Goal: Navigation & Orientation: Understand site structure

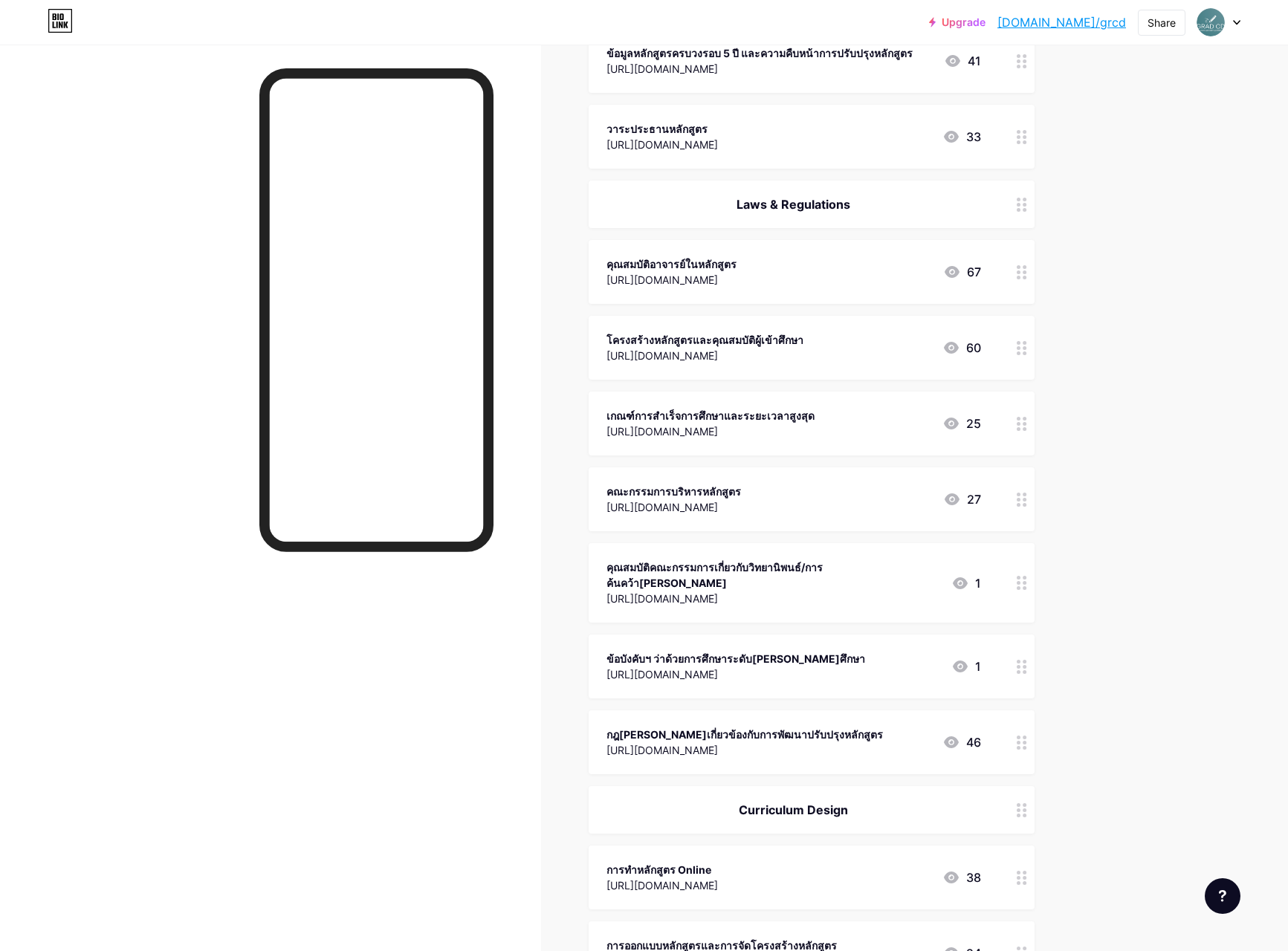
scroll to position [495, 0]
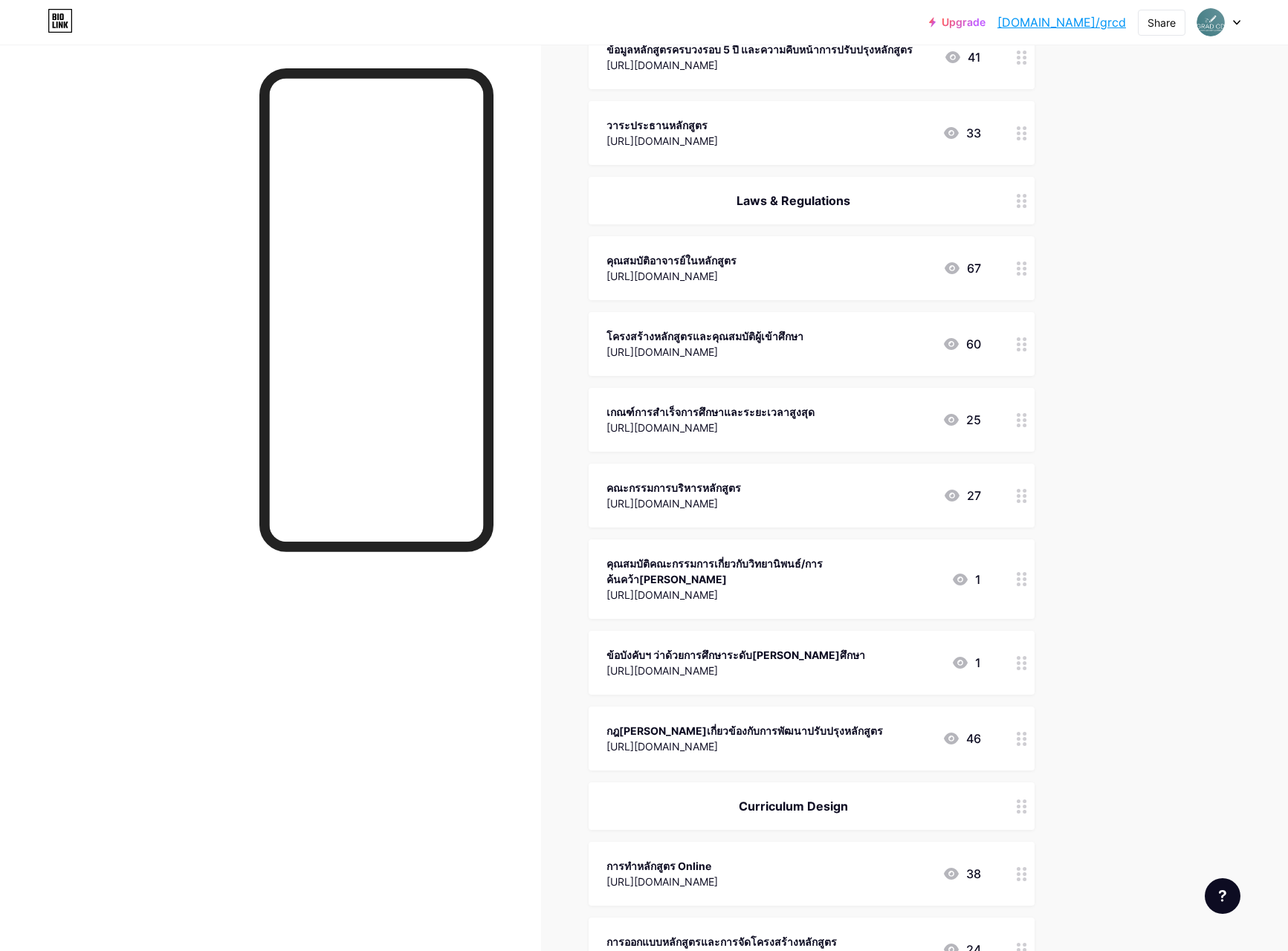
drag, startPoint x: 1015, startPoint y: 499, endPoint x: 1014, endPoint y: 403, distance: 96.0
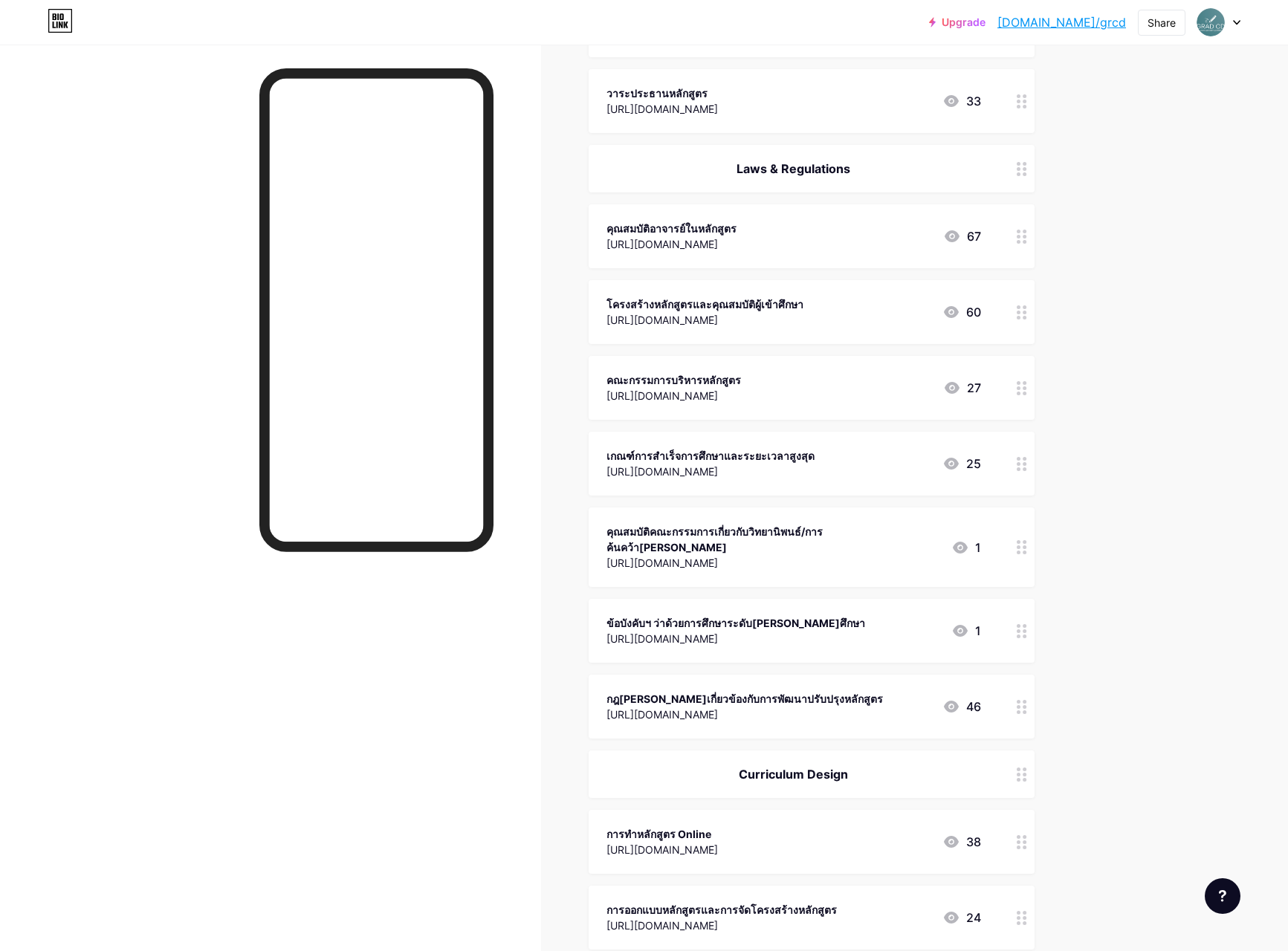
scroll to position [529, 0]
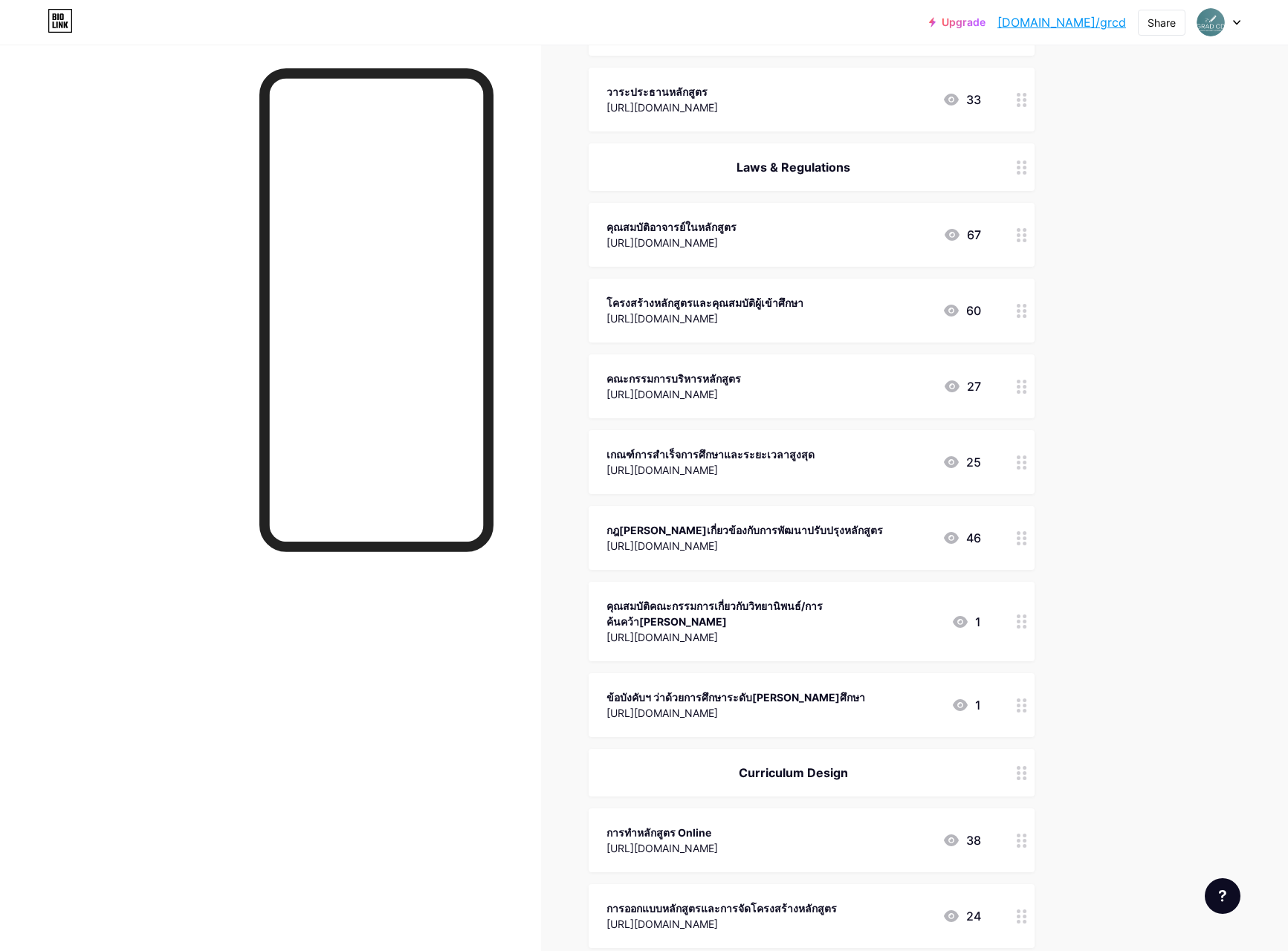
drag, startPoint x: 1021, startPoint y: 545, endPoint x: 1014, endPoint y: 416, distance: 129.2
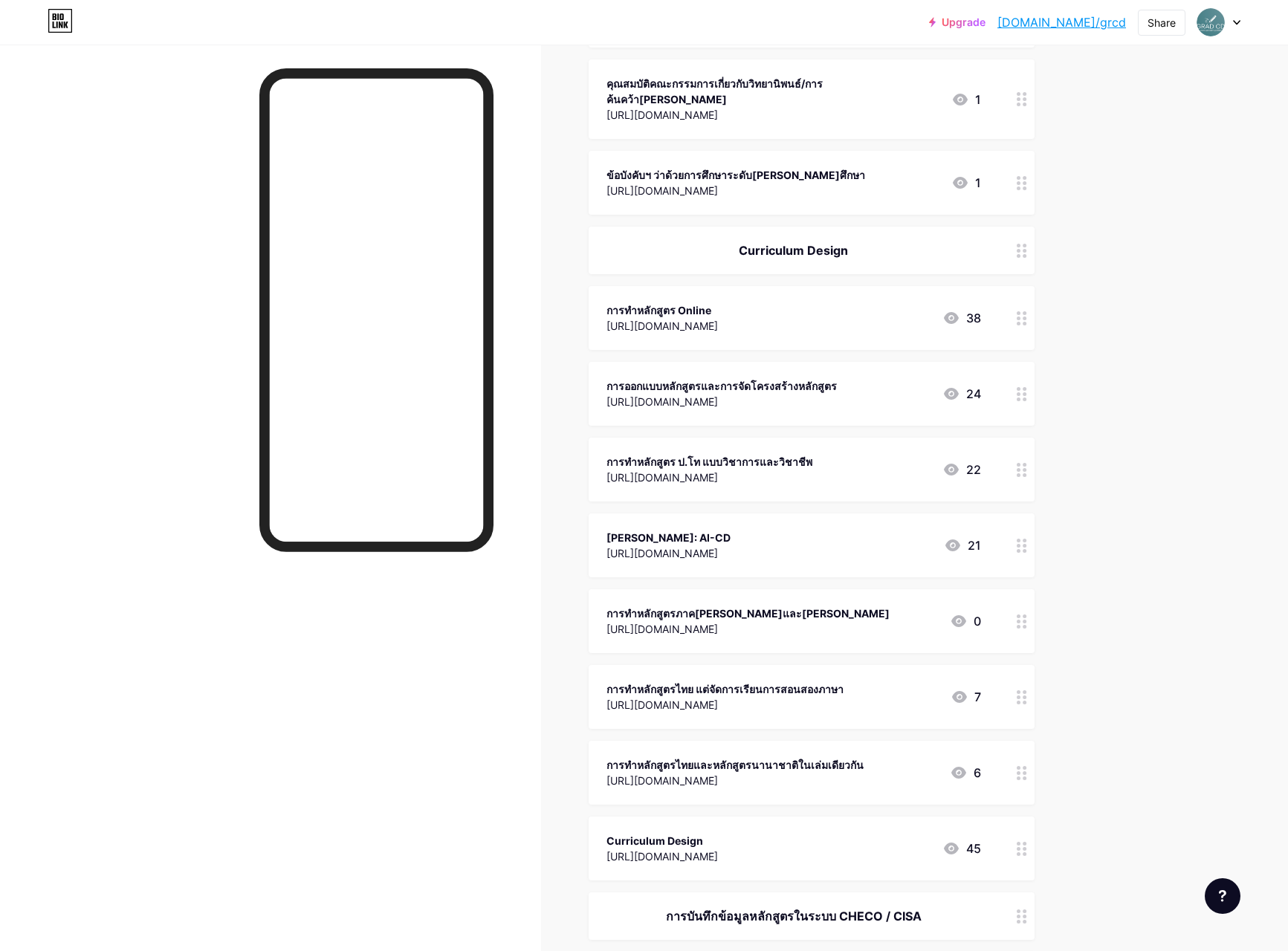
scroll to position [1052, 0]
click at [699, 847] on div "[URL][DOMAIN_NAME]" at bounding box center [662, 855] width 111 height 15
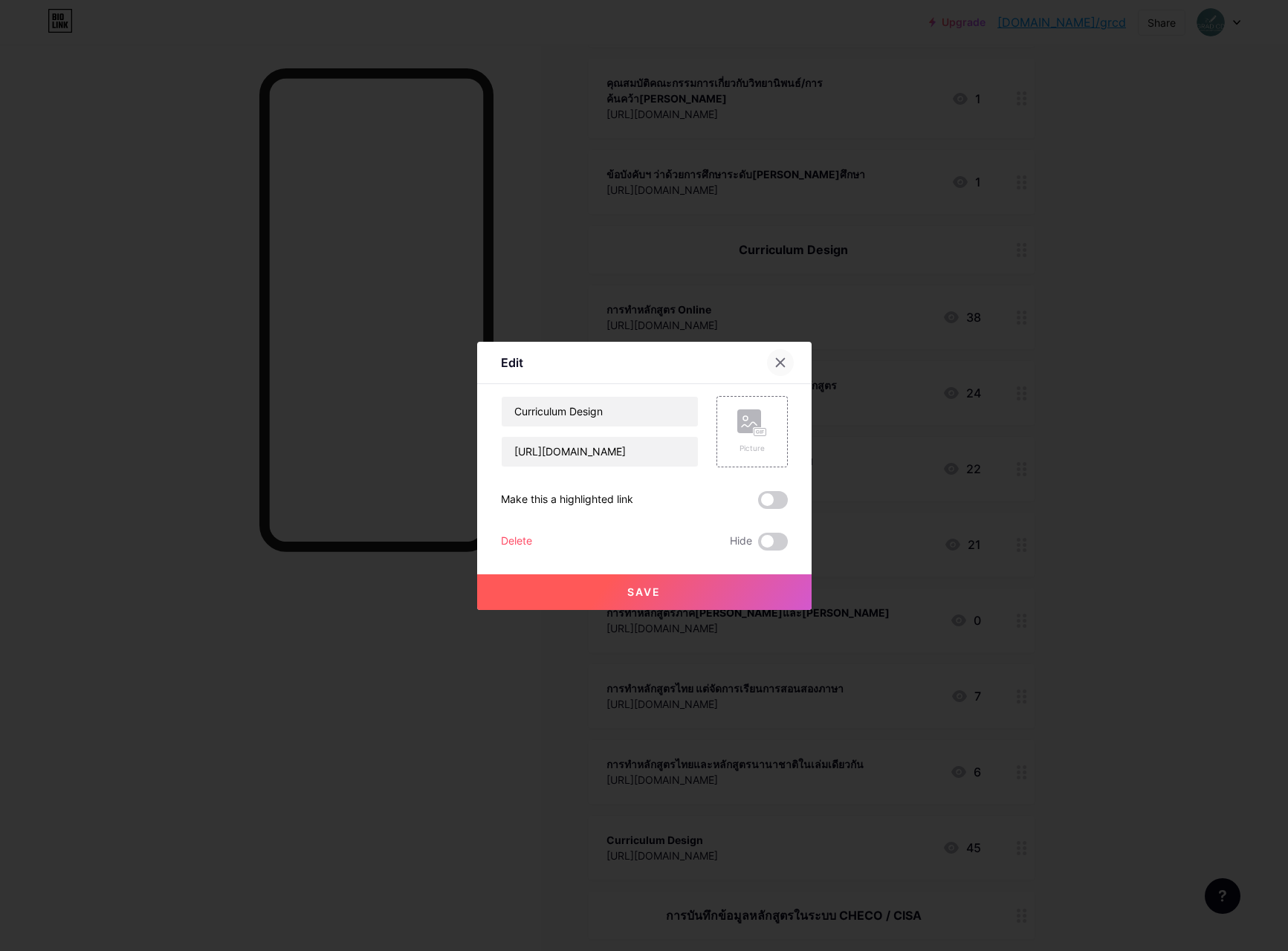
click at [778, 362] on icon at bounding box center [780, 362] width 12 height 12
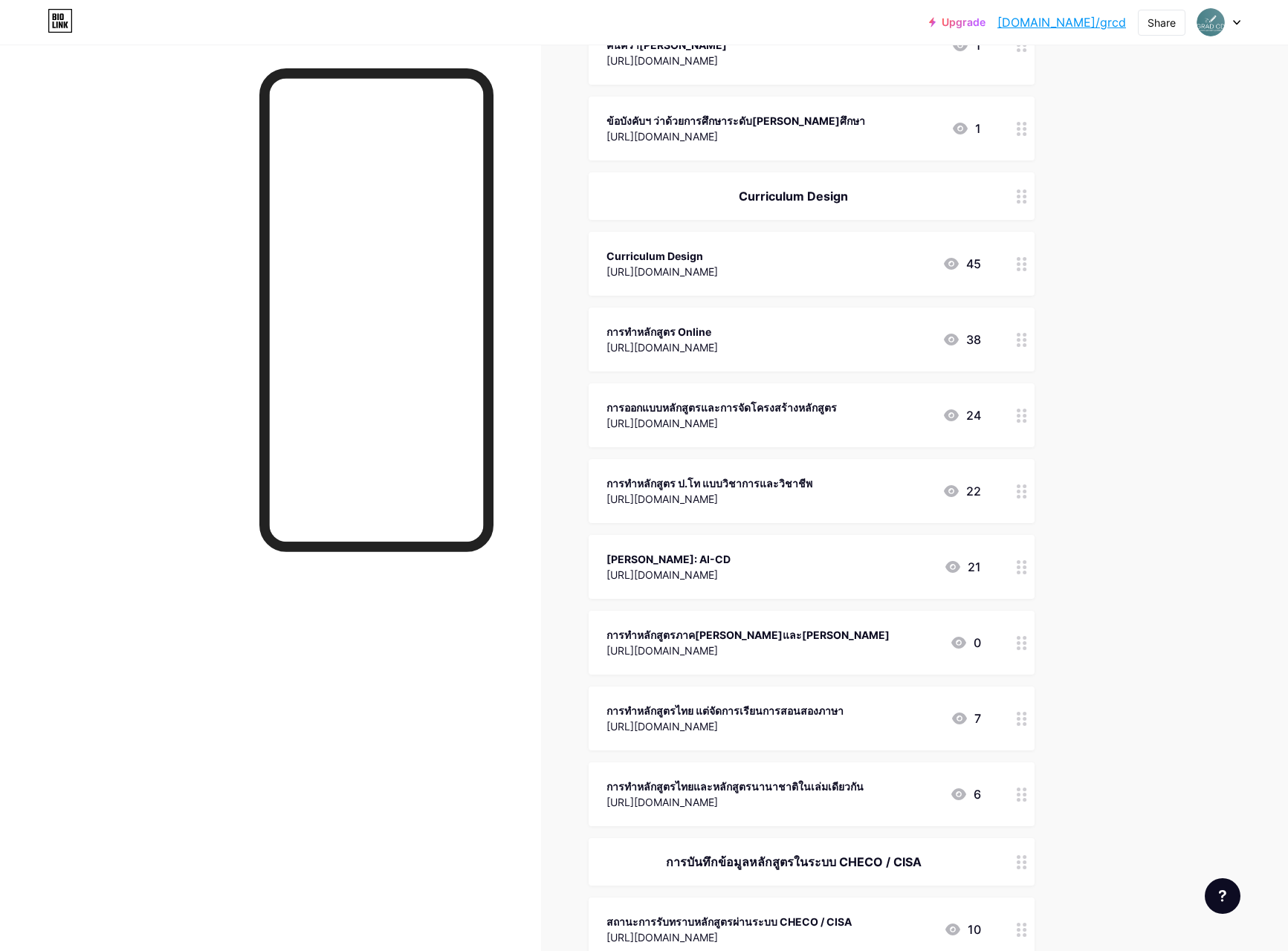
scroll to position [1106, 0]
drag, startPoint x: 1020, startPoint y: 705, endPoint x: 1018, endPoint y: 649, distance: 56.0
click at [1018, 649] on span "Intranet งานพัฒนาหลักสูตร [URL][DOMAIN_NAME] 89 ข้อมูลสำหรับการบริหารจัดการหลัก…" at bounding box center [812, 839] width 446 height 3422
click at [1107, 715] on div "Upgrade [DOMAIN_NAME]/grcd [DOMAIN_NAME]/grcd Share Switch accounts งานพัฒนาหลั…" at bounding box center [644, 876] width 1288 height 3963
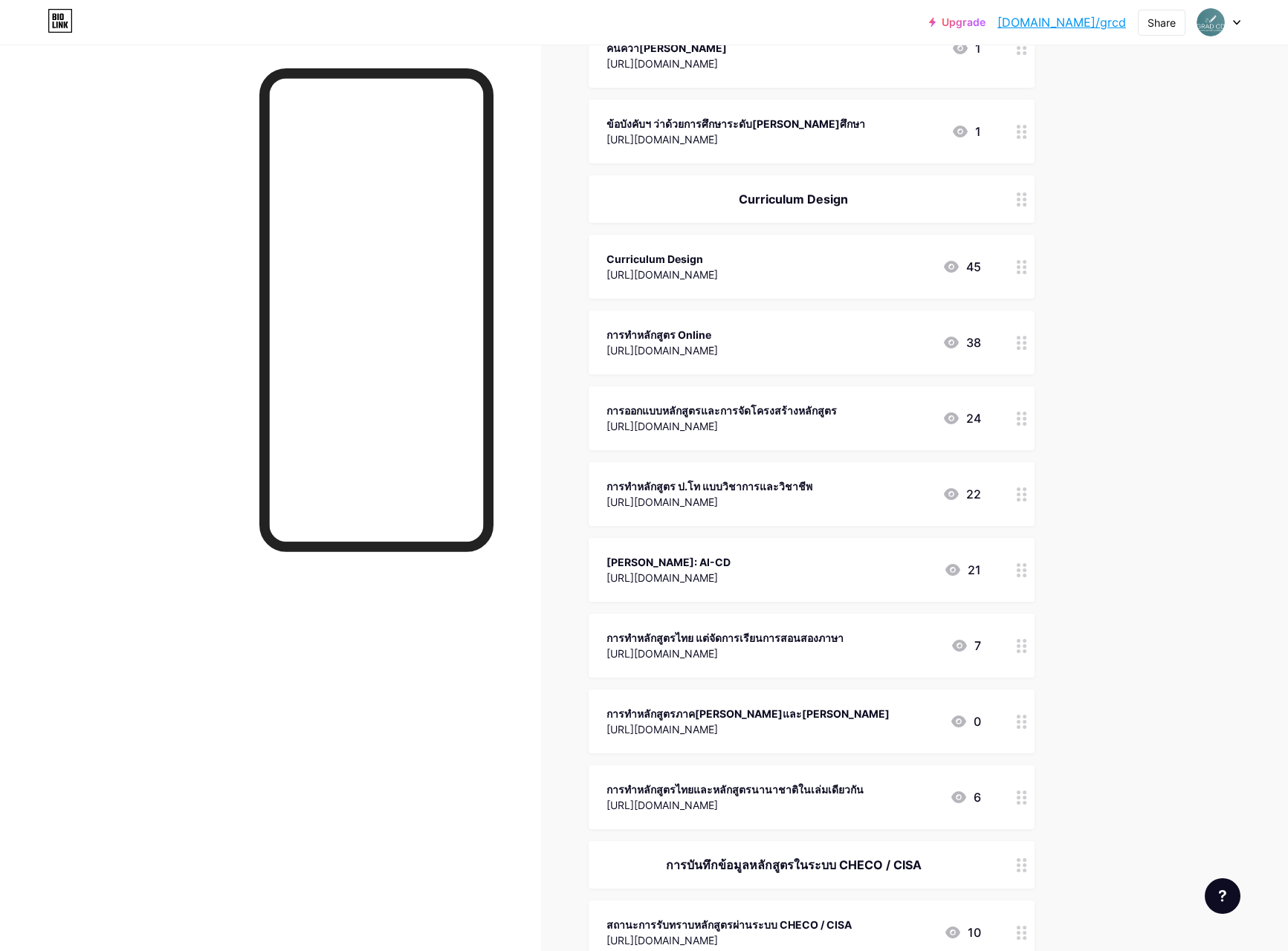
drag, startPoint x: 1013, startPoint y: 779, endPoint x: 1014, endPoint y: 726, distance: 53.0
click at [1013, 708] on span "Intranet งานพัฒนาหลักสูตร [URL][DOMAIN_NAME] 89 ข้อมูลสำหรับการบริหารจัดการหลัก…" at bounding box center [812, 842] width 446 height 3422
click at [1088, 784] on div "Links Posts Design Subscribers Stats Settings + ADD LINK + ADD EMBED + Add head…" at bounding box center [548, 901] width 1097 height 3919
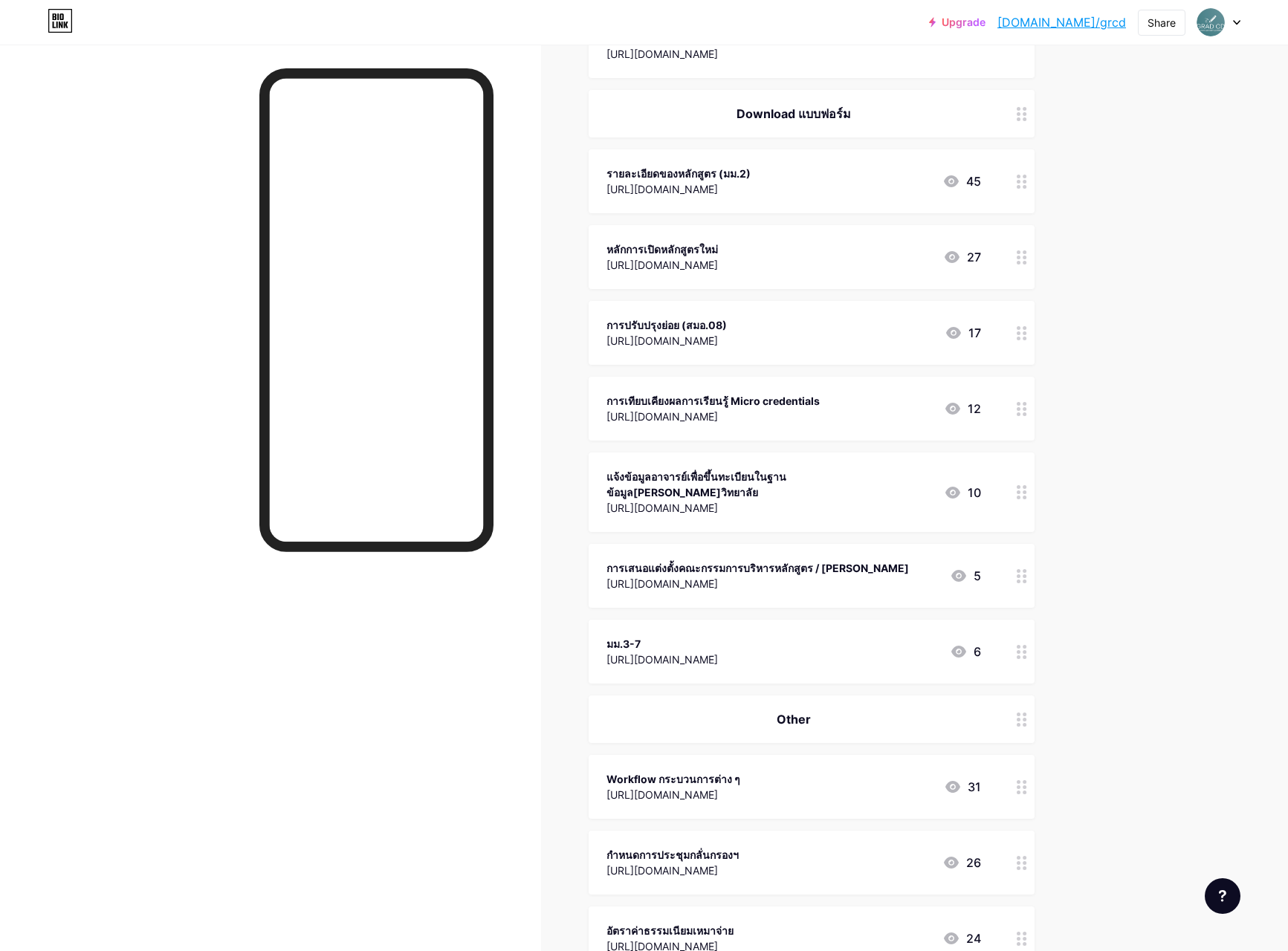
scroll to position [2232, 0]
drag, startPoint x: 1021, startPoint y: 606, endPoint x: 1022, endPoint y: 525, distance: 81.0
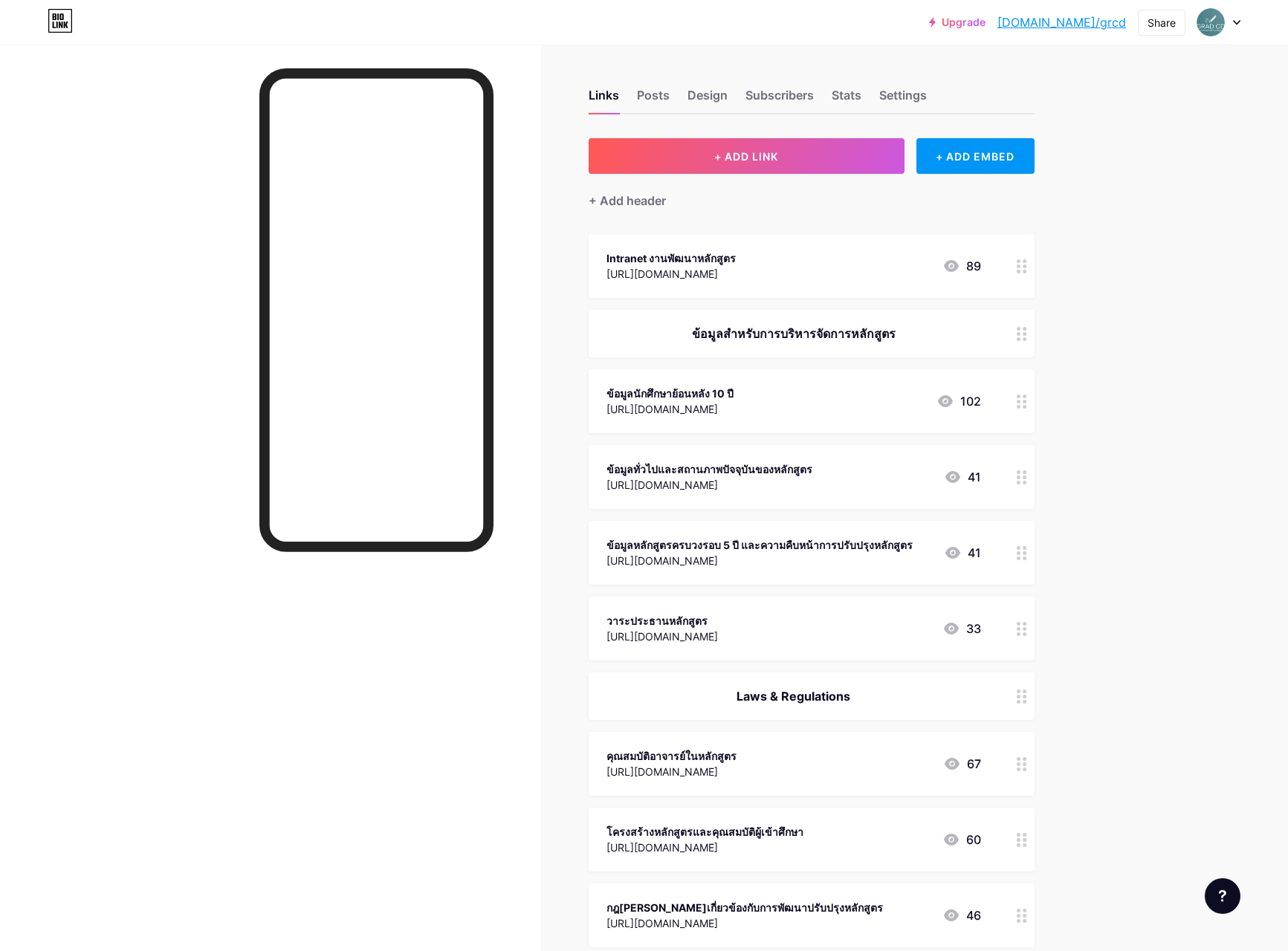
scroll to position [0, 0]
click at [656, 100] on div "Posts" at bounding box center [653, 99] width 33 height 27
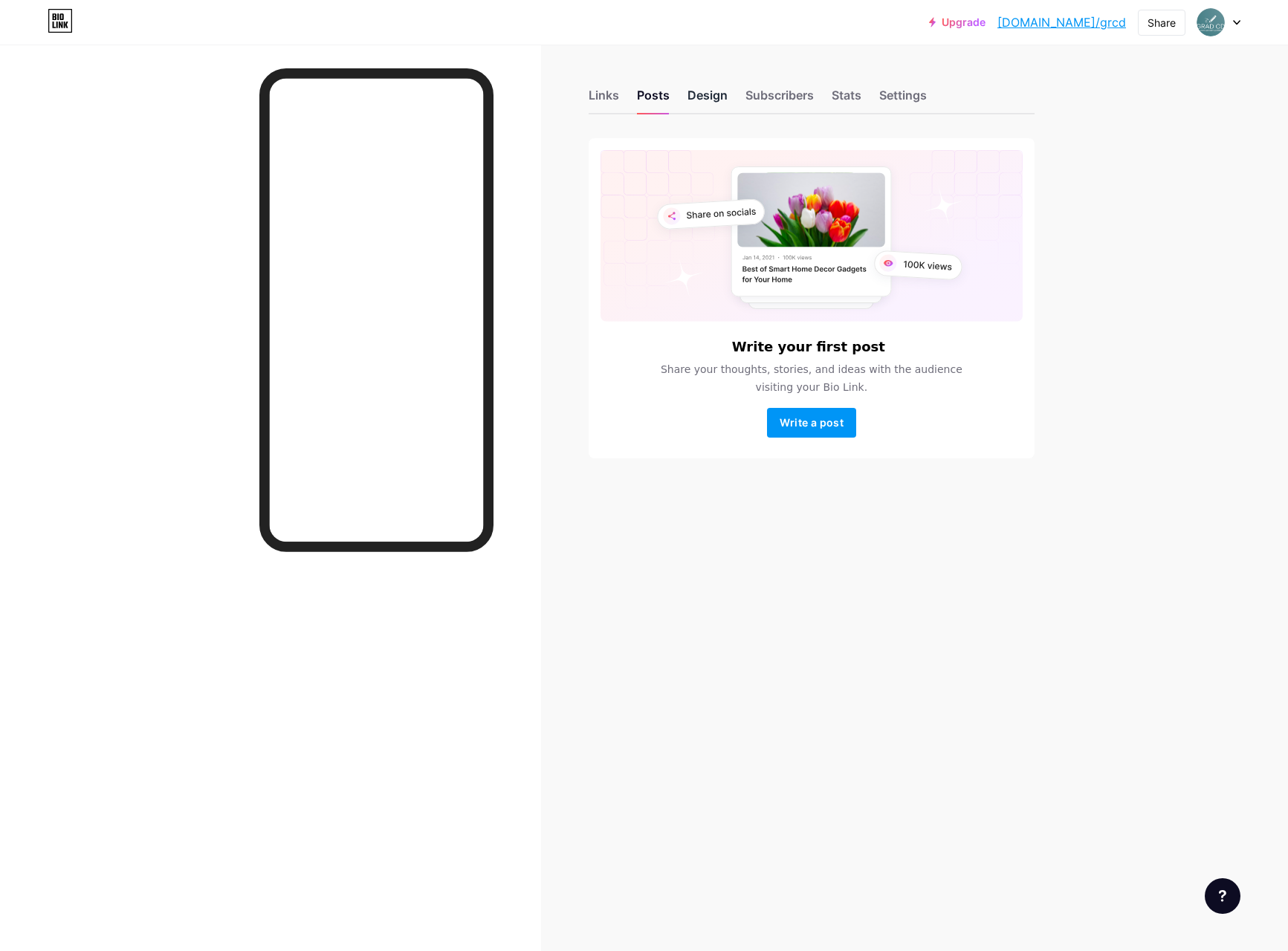
click at [707, 99] on div "Design" at bounding box center [707, 99] width 40 height 27
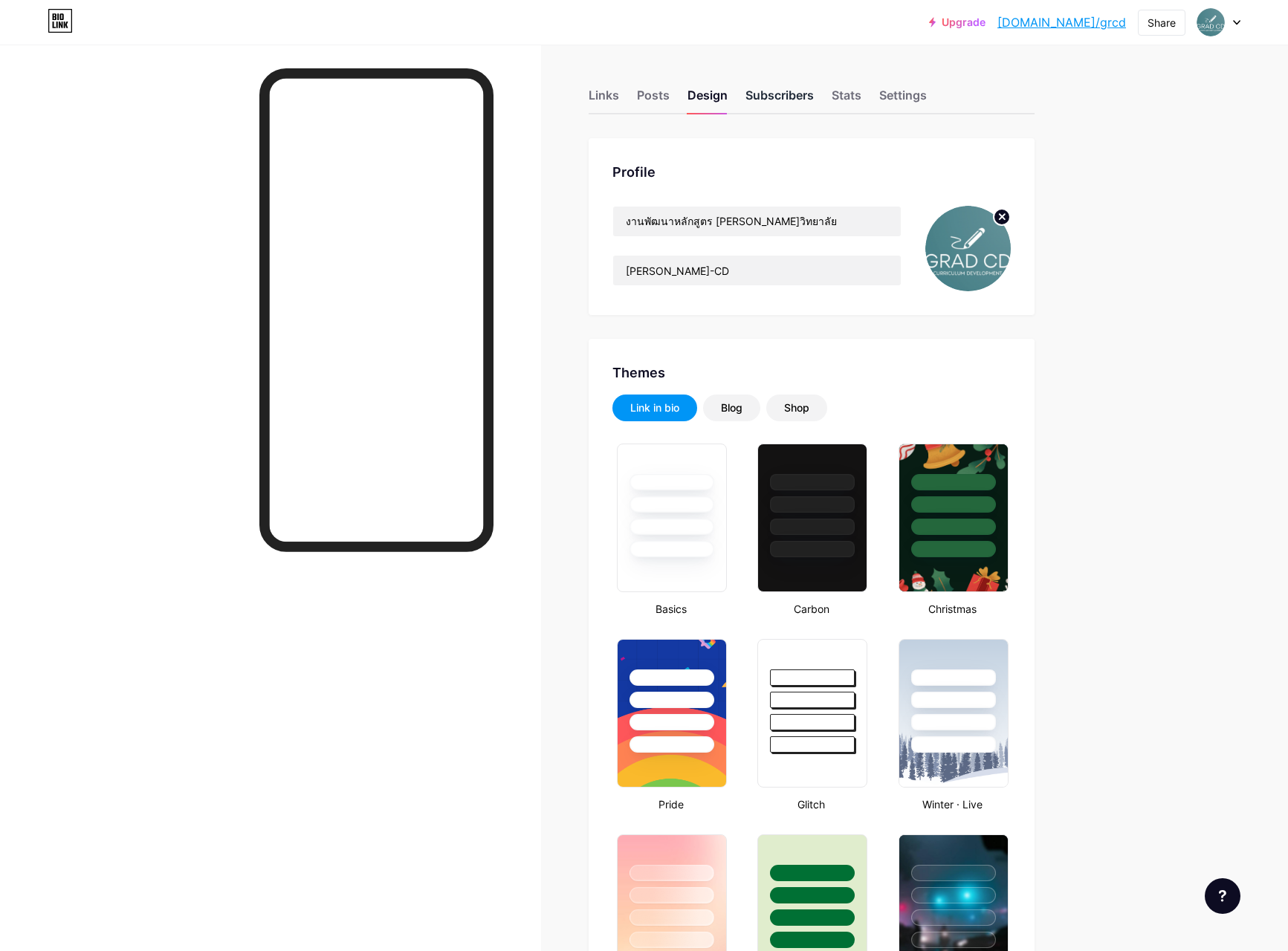
click at [807, 97] on div "Subscribers" at bounding box center [780, 99] width 69 height 27
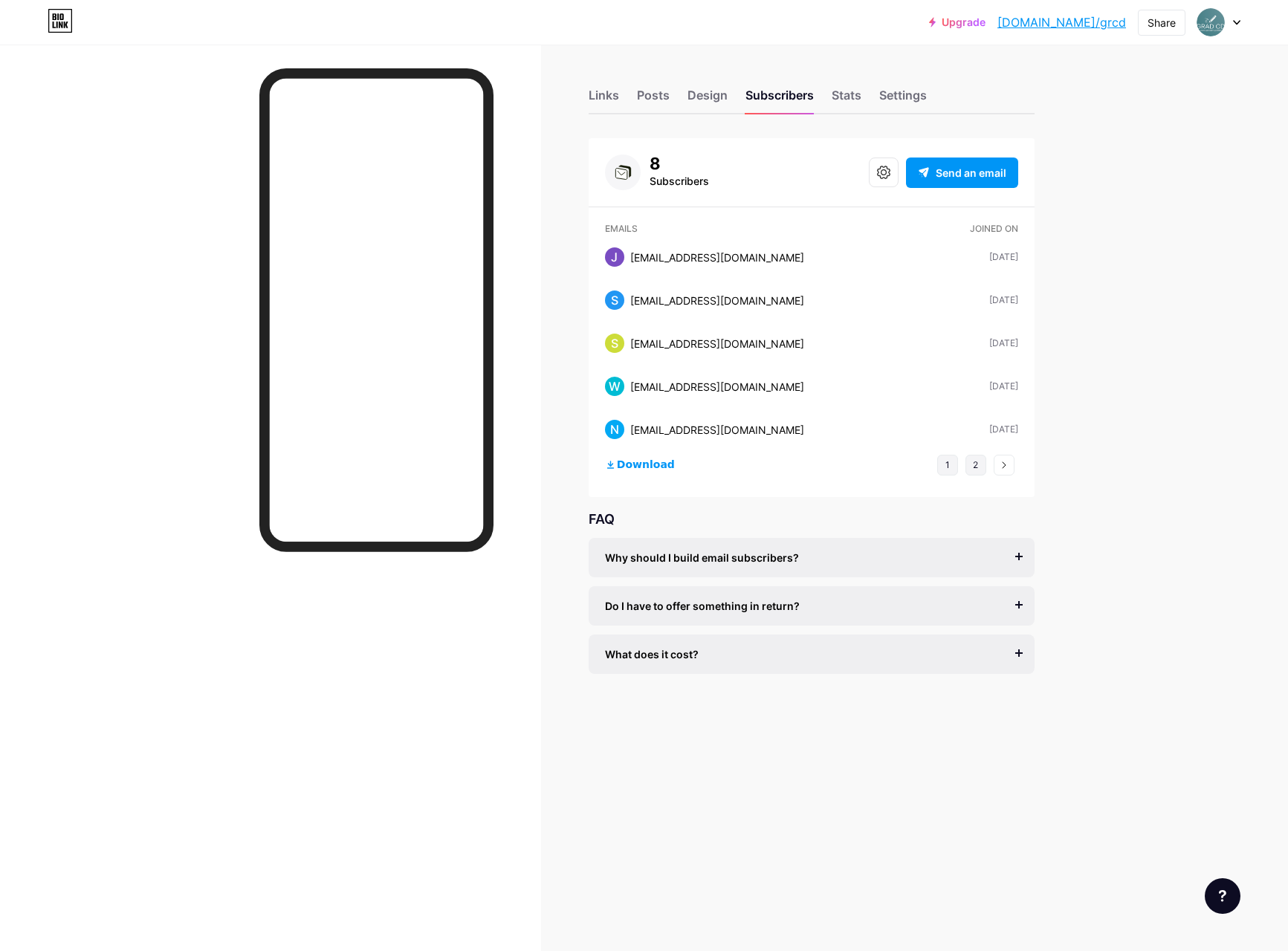
click at [980, 464] on button "2" at bounding box center [975, 465] width 21 height 21
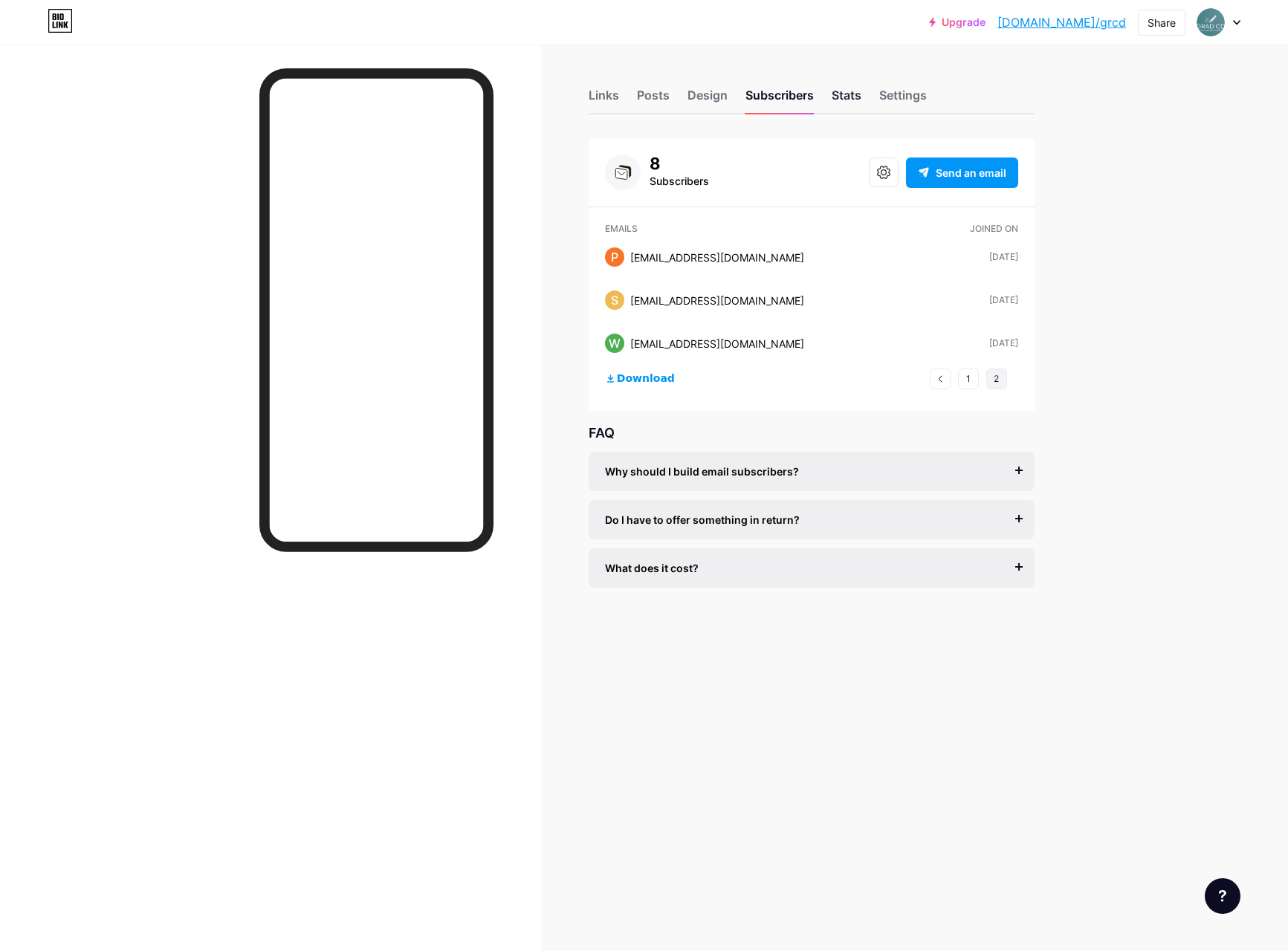
click at [841, 98] on div "Stats" at bounding box center [846, 99] width 30 height 27
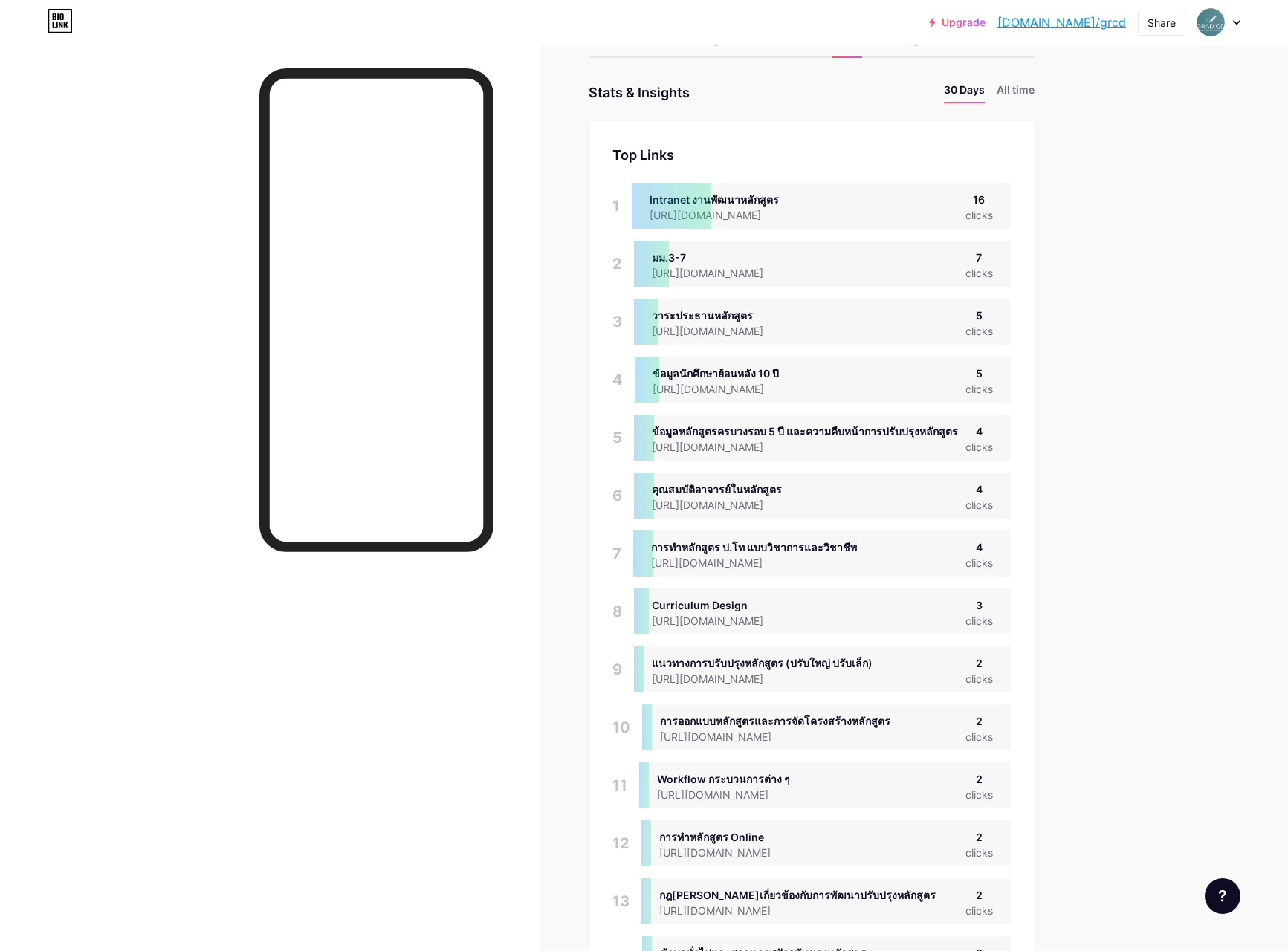
scroll to position [55, 0]
click at [1013, 91] on li "All time" at bounding box center [1015, 93] width 38 height 21
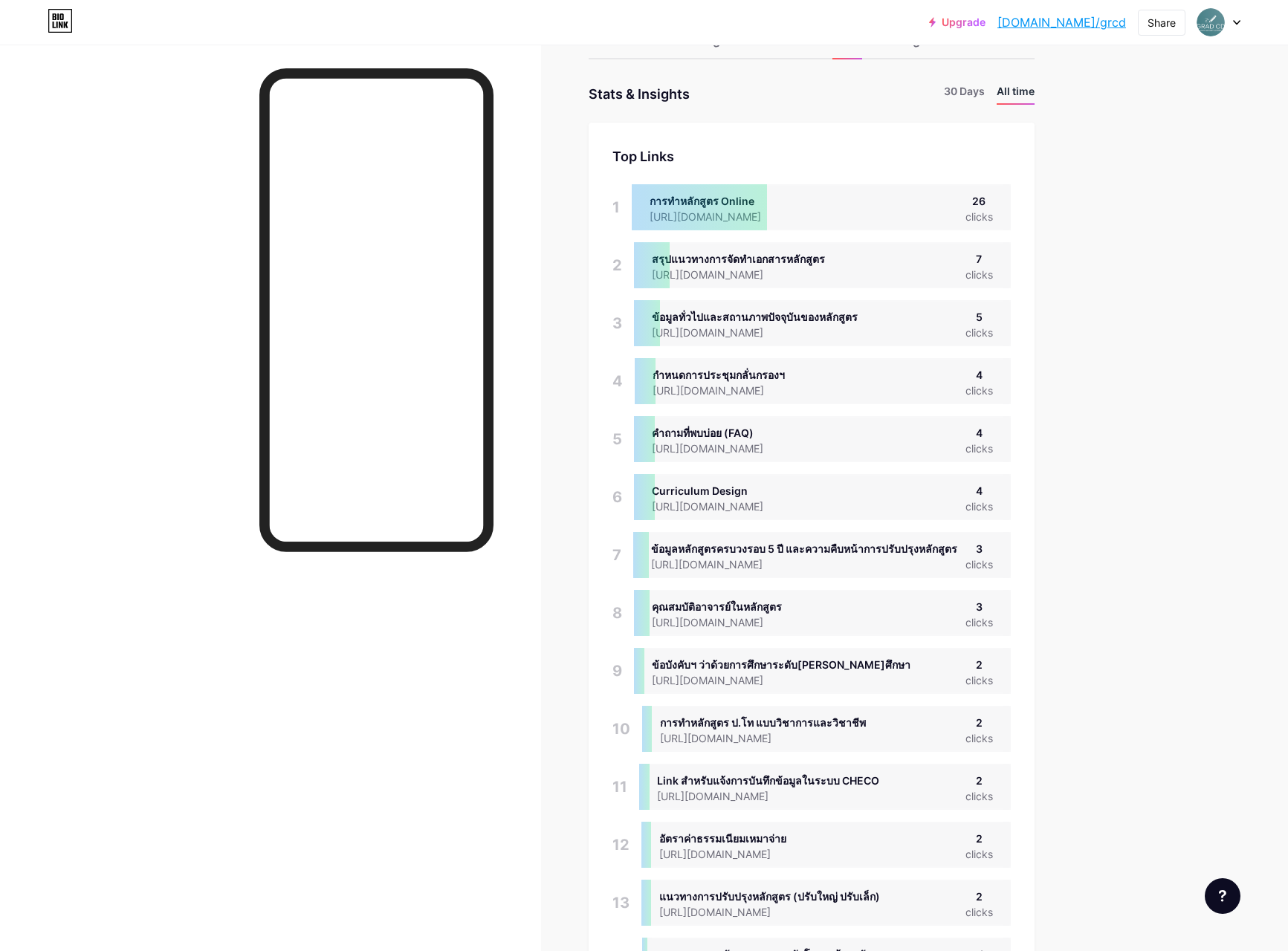
scroll to position [951, 1288]
click at [950, 88] on li "30 Days" at bounding box center [964, 93] width 41 height 21
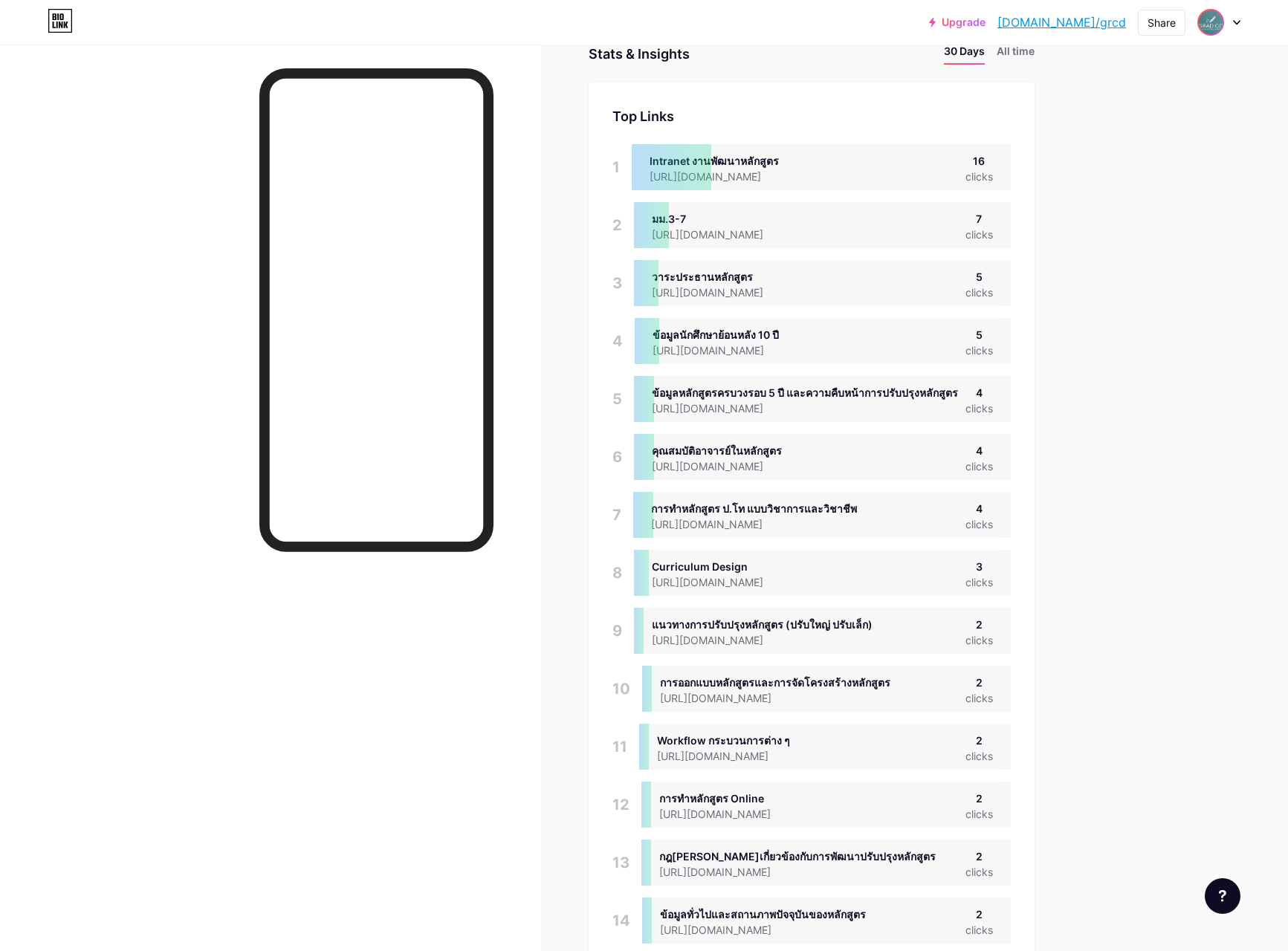
scroll to position [86, 0]
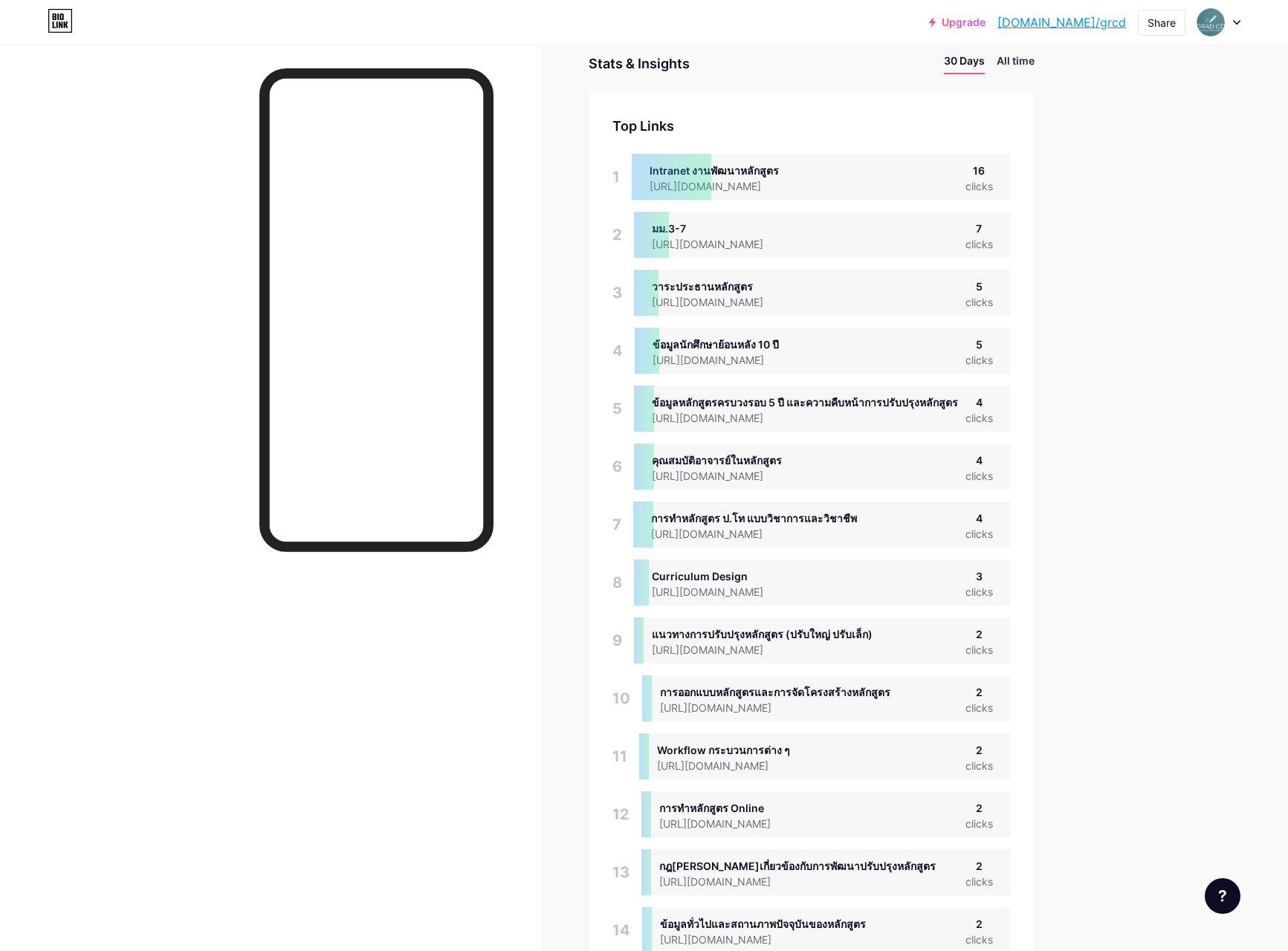
click at [1016, 63] on li "All time" at bounding box center [1015, 63] width 38 height 21
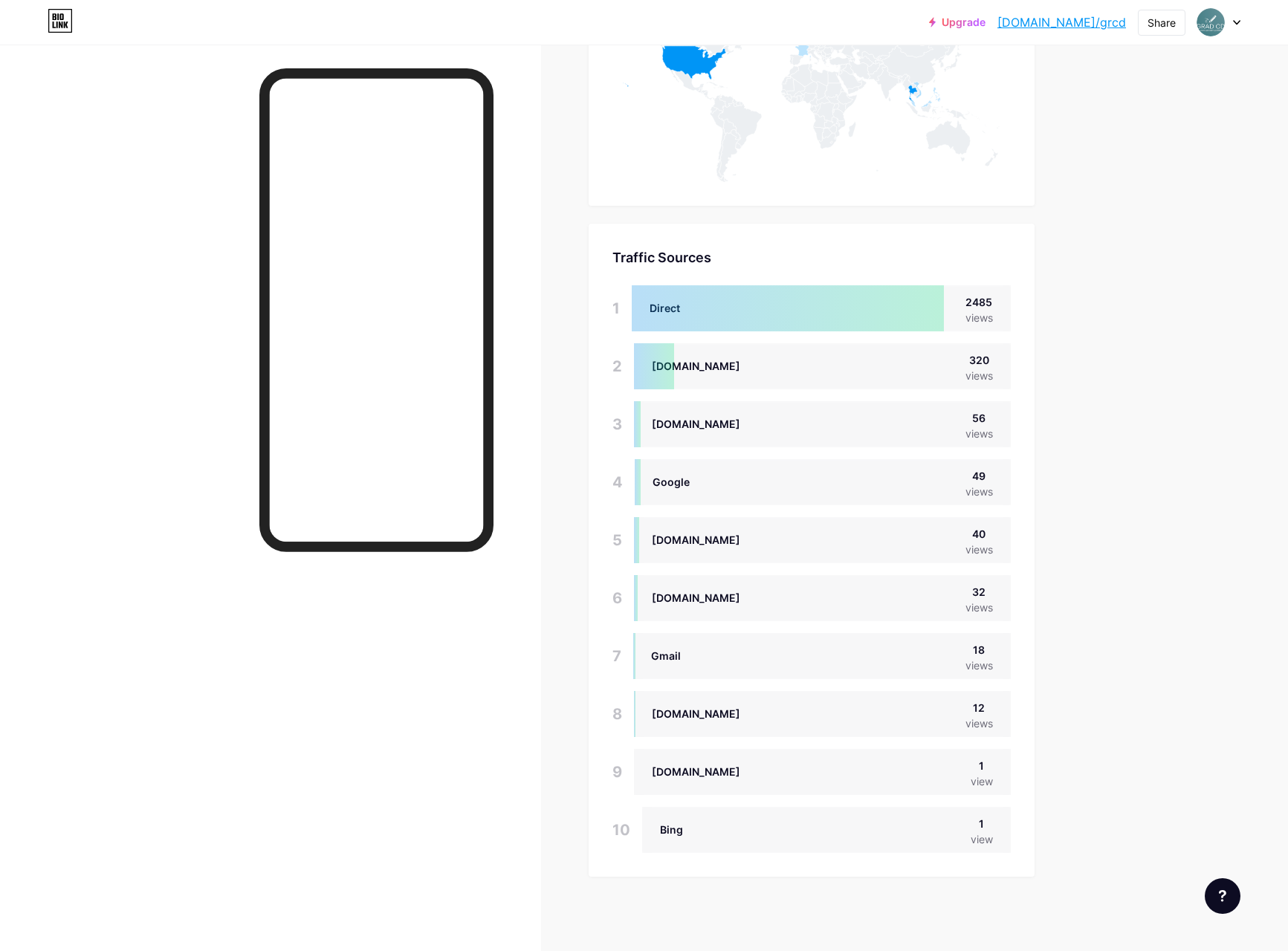
scroll to position [1888, 0]
drag, startPoint x: 651, startPoint y: 536, endPoint x: 791, endPoint y: 537, distance: 140.0
click at [791, 537] on div "[DOMAIN_NAME] 40 views" at bounding box center [823, 540] width 377 height 46
copy div "[DOMAIN_NAME]"
